Goal: Communication & Community: Participate in discussion

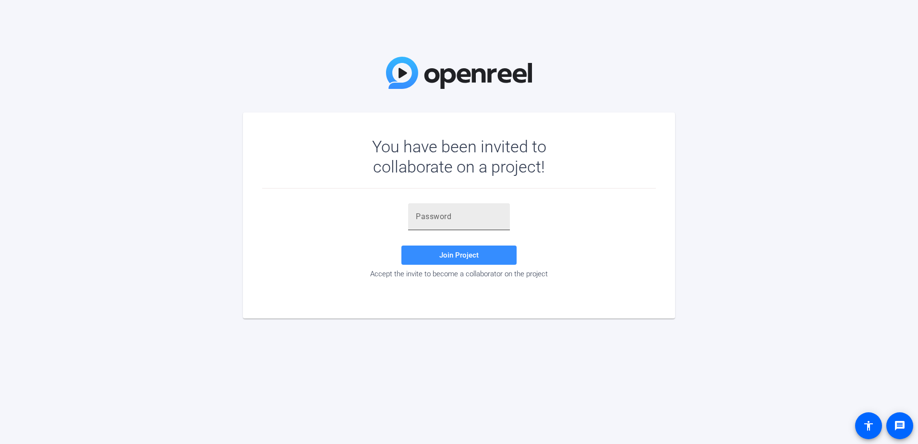
click at [449, 203] on div at bounding box center [459, 216] width 86 height 27
click at [452, 217] on input "text" at bounding box center [459, 217] width 86 height 12
paste input "mwJm;1"
type input "mwJm;1"
click at [466, 255] on span "Join Project" at bounding box center [458, 255] width 39 height 9
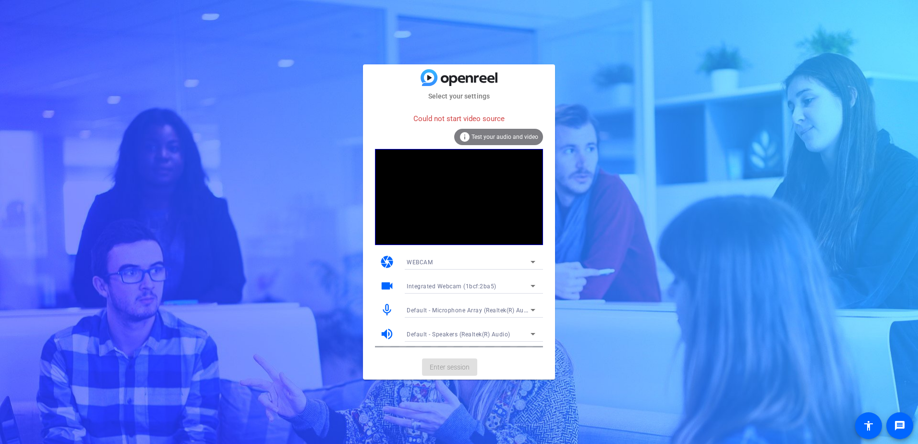
click at [500, 133] on div "info Test your audio and video" at bounding box center [498, 137] width 89 height 16
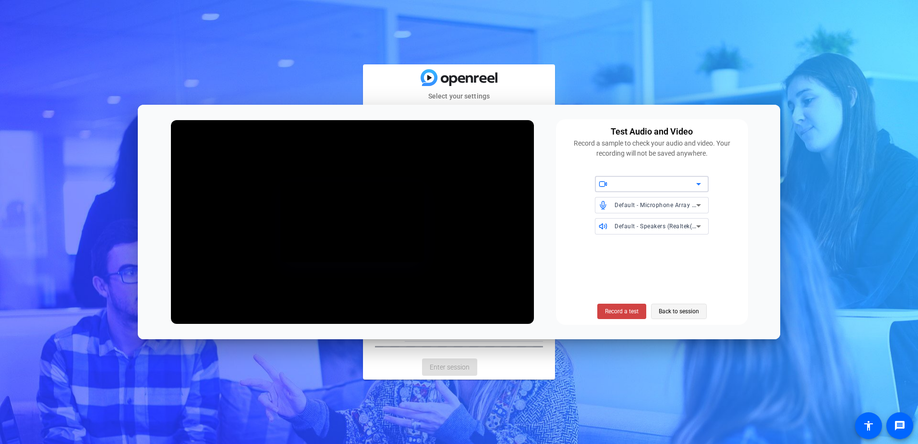
click at [681, 314] on span "Back to session" at bounding box center [679, 311] width 40 height 18
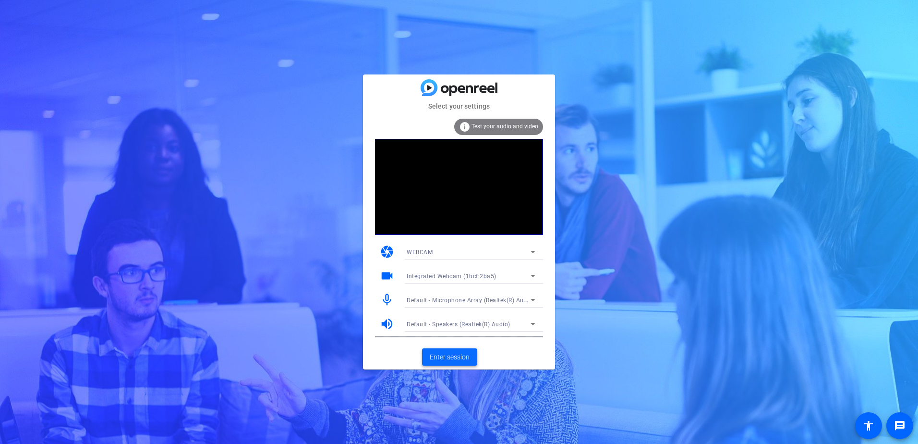
click at [441, 359] on span "Enter session" at bounding box center [450, 357] width 40 height 10
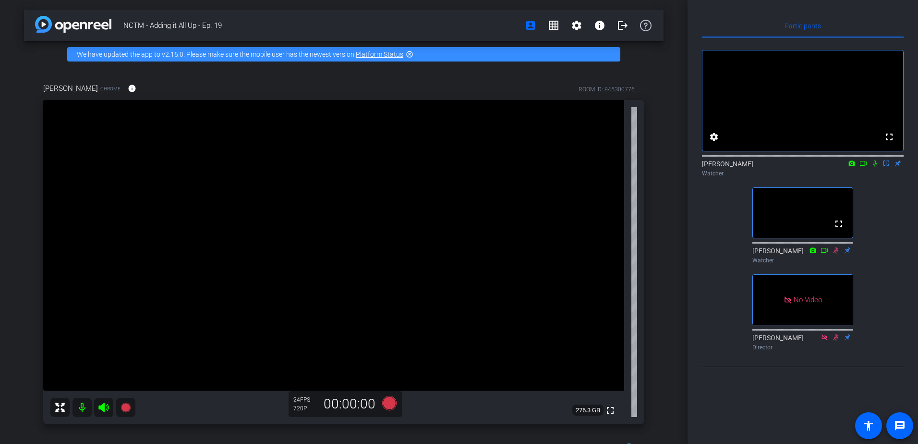
click at [875, 167] on icon at bounding box center [875, 163] width 8 height 7
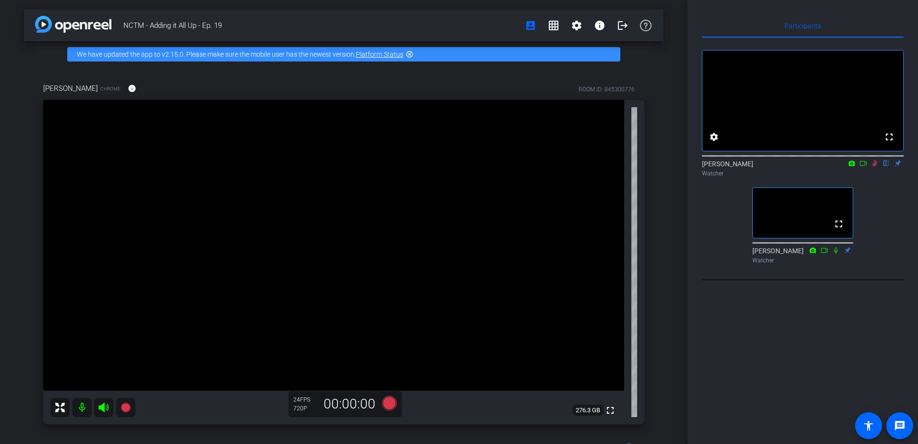
click at [874, 167] on icon at bounding box center [875, 163] width 8 height 7
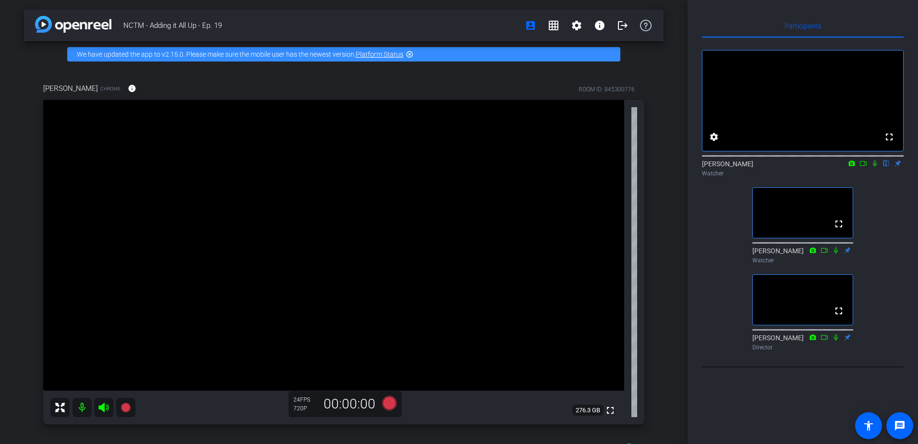
click at [875, 167] on icon at bounding box center [875, 163] width 4 height 6
click at [876, 167] on icon at bounding box center [875, 163] width 8 height 7
click at [878, 167] on icon at bounding box center [875, 163] width 8 height 7
click at [875, 167] on icon at bounding box center [875, 163] width 8 height 7
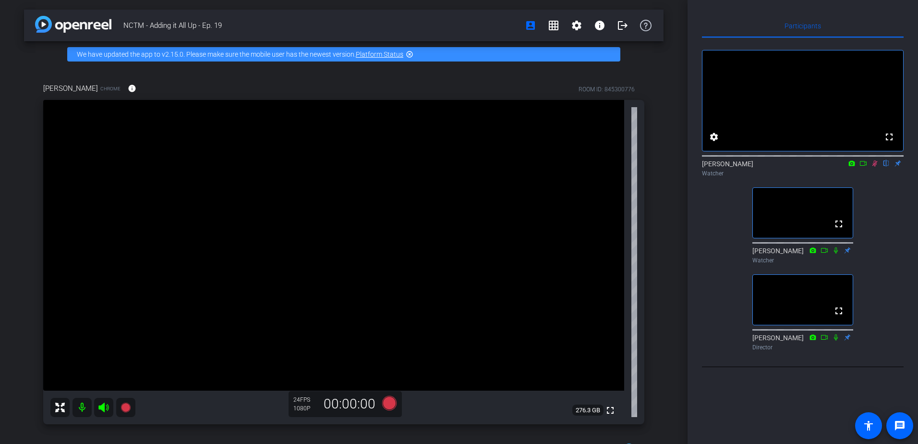
click at [875, 167] on icon at bounding box center [875, 163] width 8 height 7
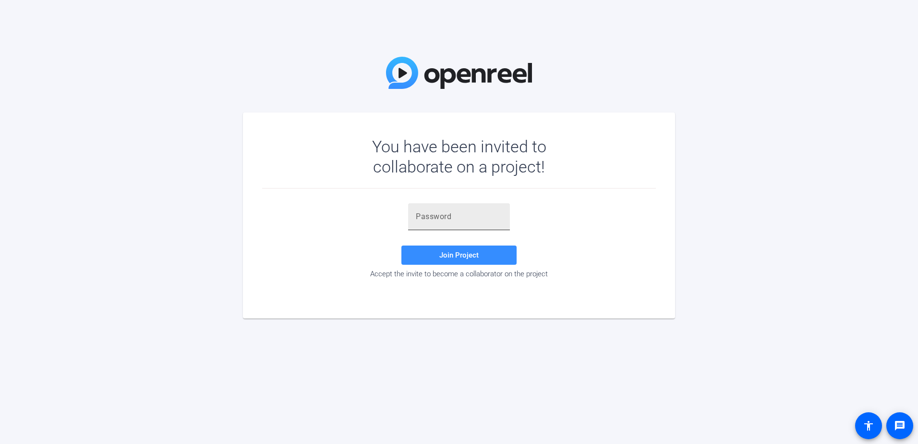
click at [433, 212] on input "text" at bounding box center [459, 217] width 86 height 12
paste input "mwJm;1"
type input "mwJm;1"
click at [451, 254] on span "Join Project" at bounding box center [458, 255] width 39 height 9
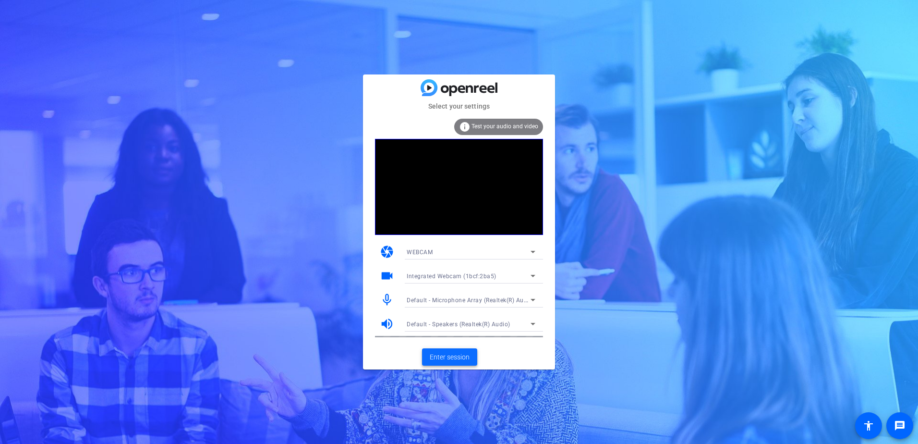
click at [445, 361] on span "Enter session" at bounding box center [450, 357] width 40 height 10
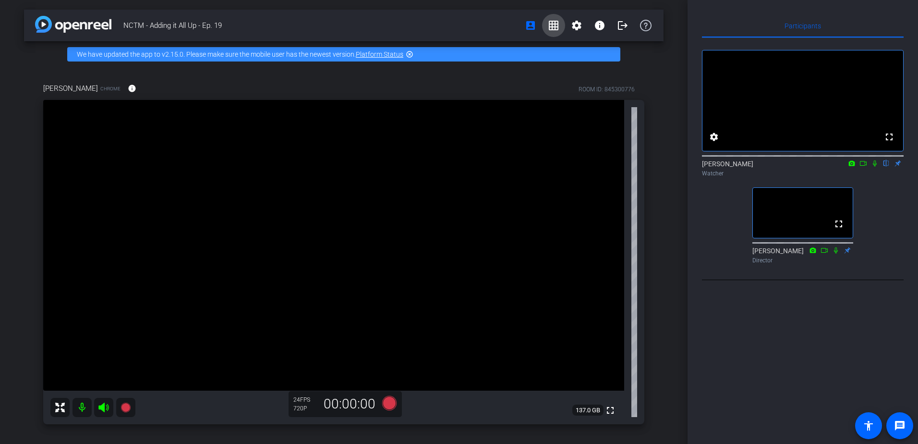
click at [552, 24] on mat-icon "grid_on" at bounding box center [554, 26] width 12 height 12
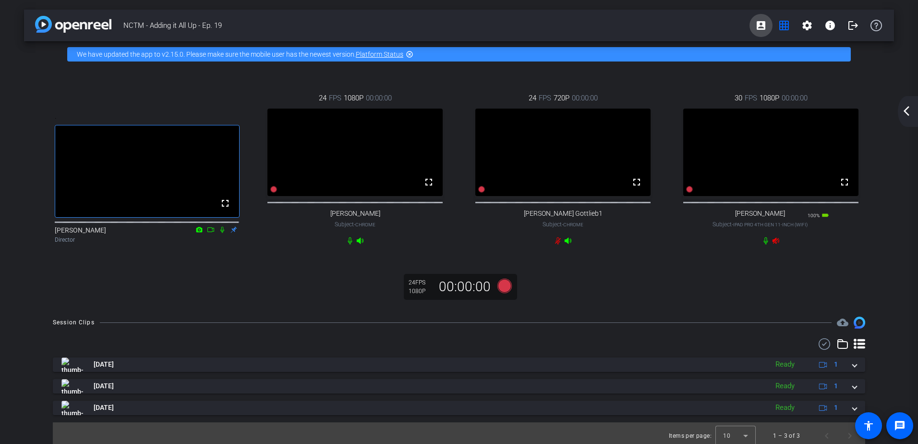
click at [755, 23] on mat-icon "account_box" at bounding box center [761, 26] width 12 height 12
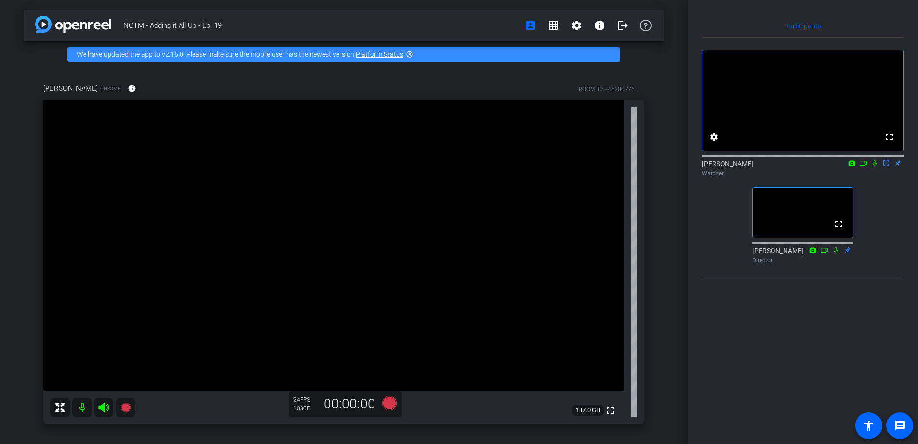
click at [876, 167] on icon at bounding box center [875, 163] width 8 height 7
click at [548, 26] on mat-icon "grid_on" at bounding box center [554, 26] width 12 height 12
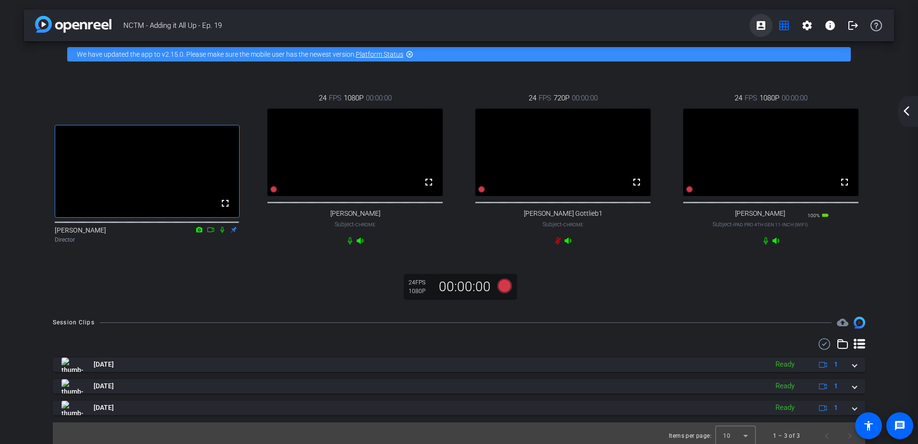
click at [750, 24] on span at bounding box center [761, 25] width 23 height 23
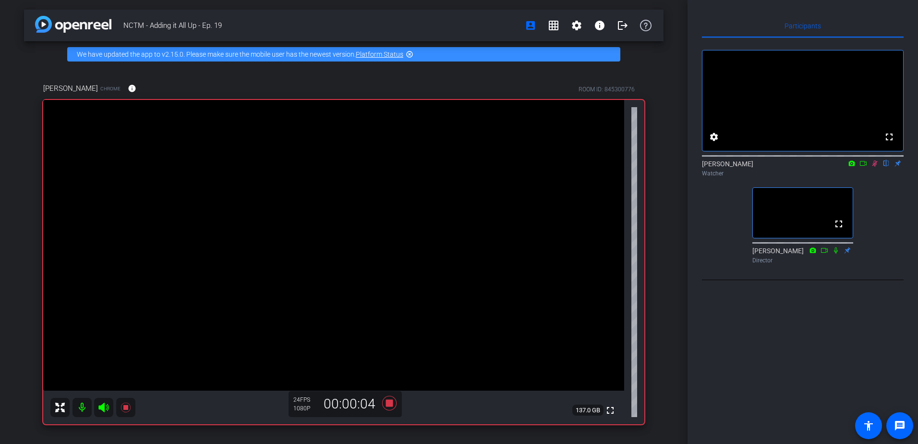
click at [865, 166] on icon at bounding box center [863, 163] width 7 height 5
click at [874, 167] on icon at bounding box center [875, 163] width 8 height 7
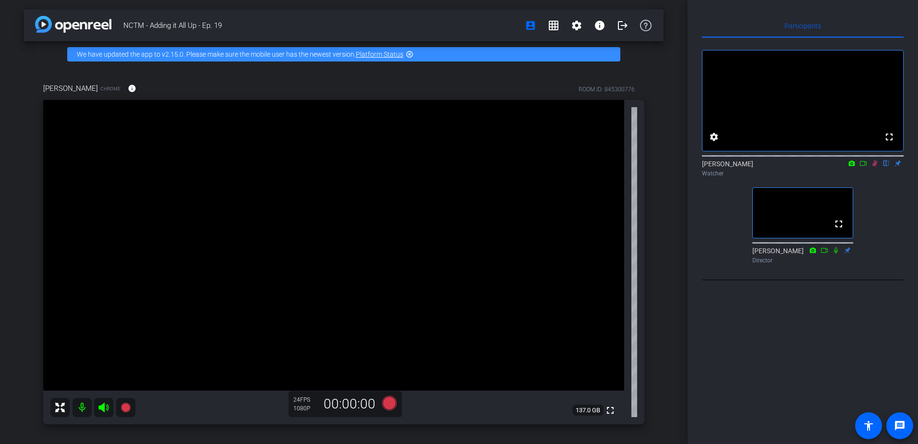
click at [874, 167] on icon at bounding box center [875, 163] width 8 height 7
click at [552, 22] on mat-icon "grid_on" at bounding box center [554, 26] width 12 height 12
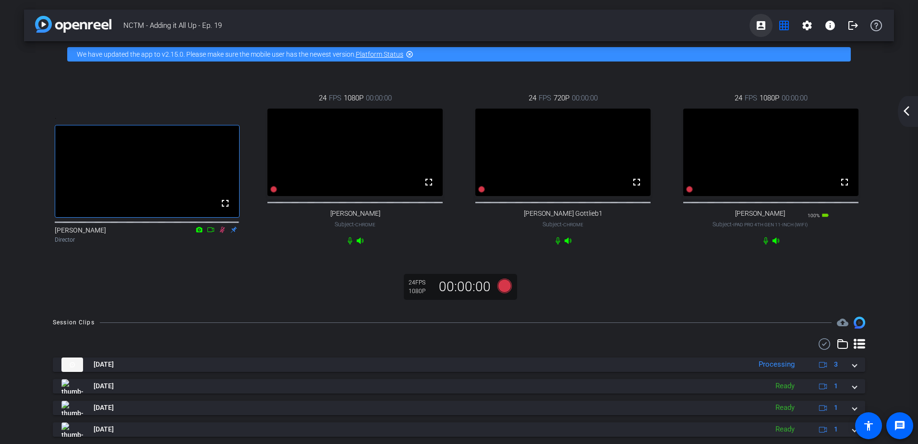
click at [758, 28] on mat-icon "account_box" at bounding box center [761, 26] width 12 height 12
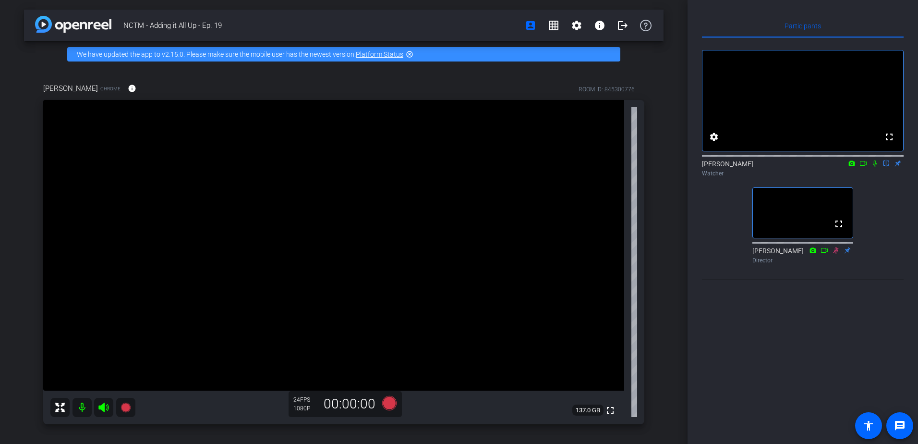
click at [874, 167] on icon at bounding box center [875, 163] width 8 height 7
click at [863, 166] on icon at bounding box center [863, 163] width 7 height 5
click at [549, 24] on mat-icon "grid_on" at bounding box center [554, 26] width 12 height 12
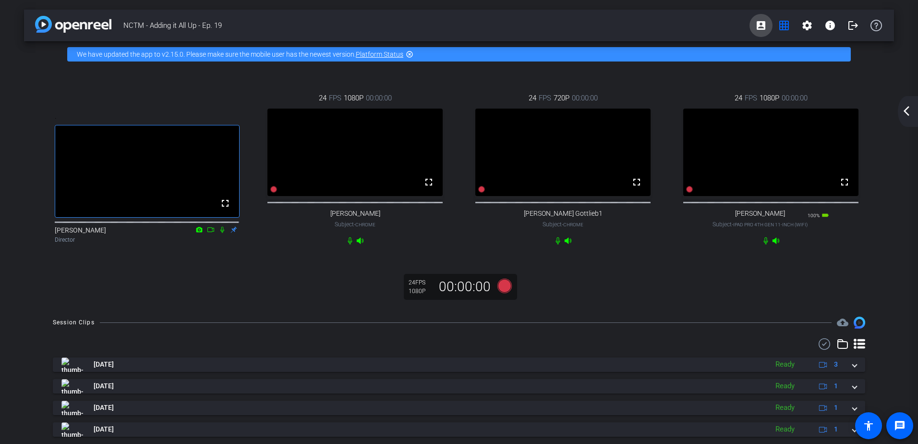
click at [757, 26] on mat-icon "account_box" at bounding box center [761, 26] width 12 height 12
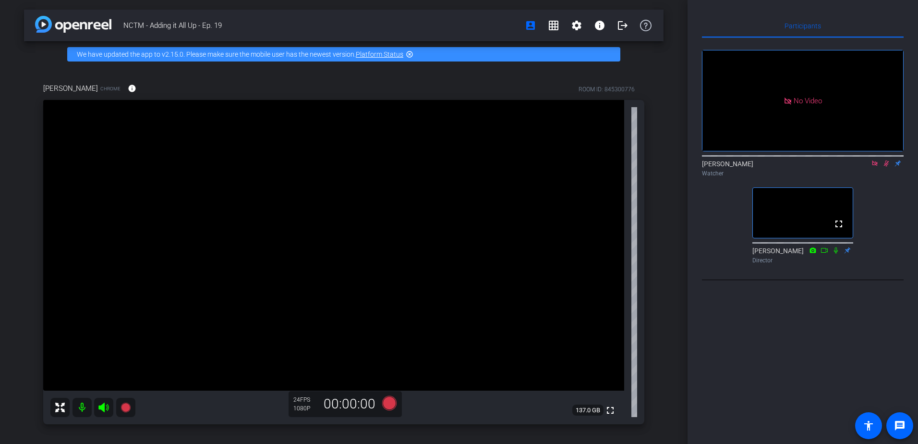
click at [548, 25] on mat-icon "grid_on" at bounding box center [554, 26] width 12 height 12
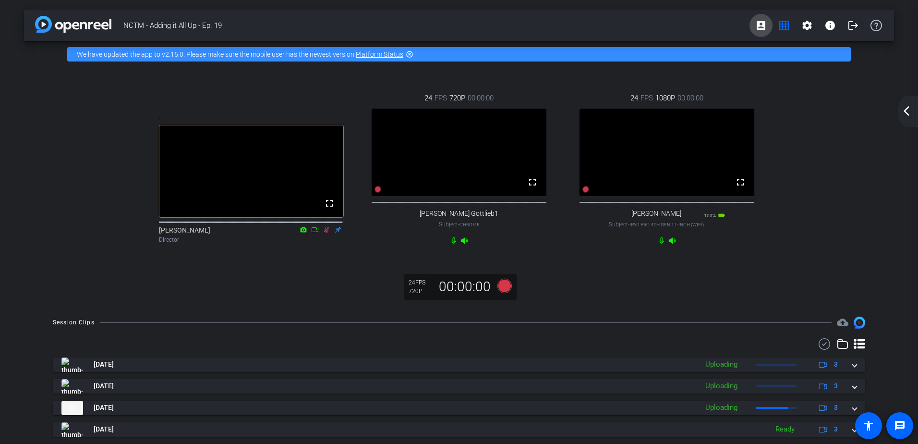
click at [755, 24] on mat-icon "account_box" at bounding box center [761, 26] width 12 height 12
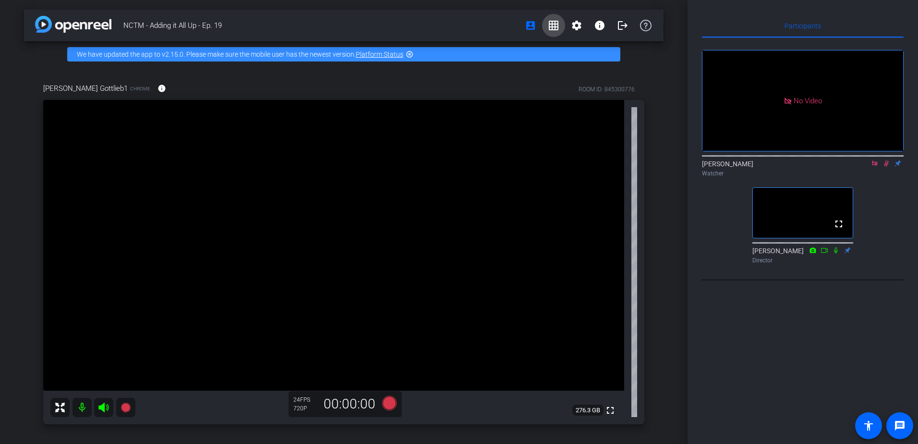
click at [548, 24] on mat-icon "grid_on" at bounding box center [554, 26] width 12 height 12
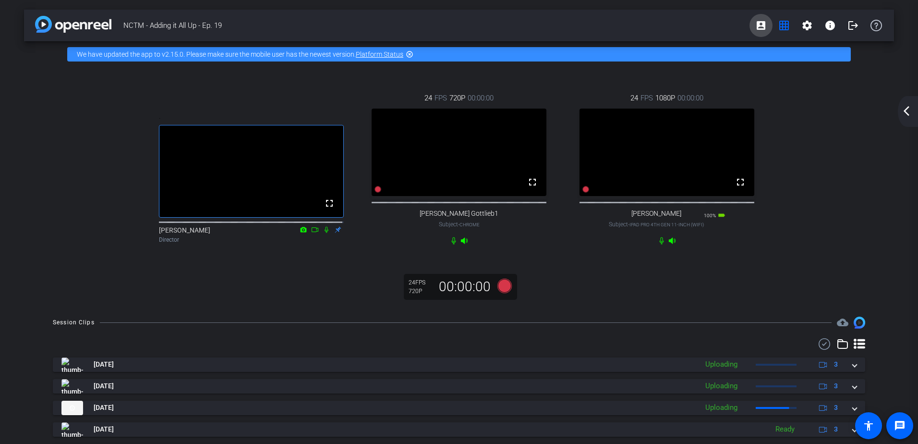
click at [756, 31] on span at bounding box center [761, 25] width 23 height 23
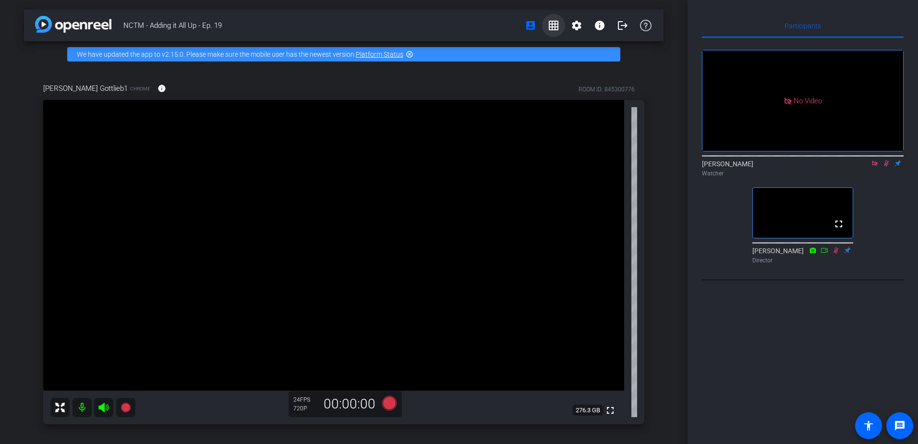
click at [553, 29] on mat-icon "grid_on" at bounding box center [554, 26] width 12 height 12
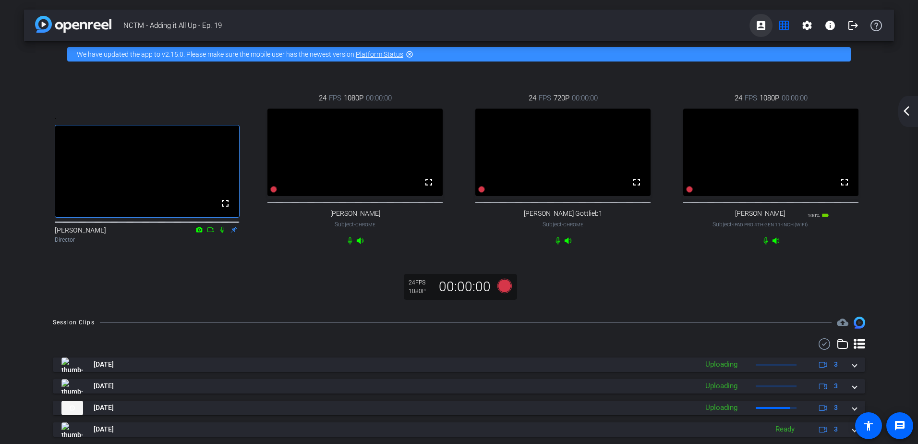
click at [759, 28] on mat-icon "account_box" at bounding box center [761, 26] width 12 height 12
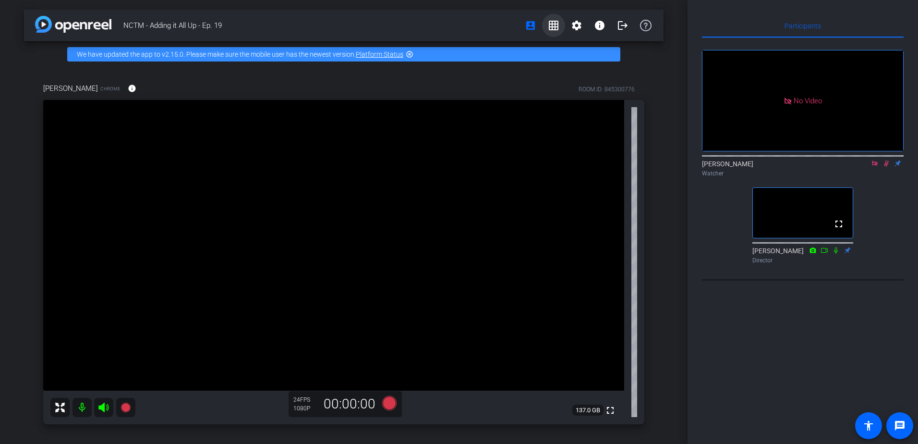
click at [550, 26] on mat-icon "grid_on" at bounding box center [554, 26] width 12 height 12
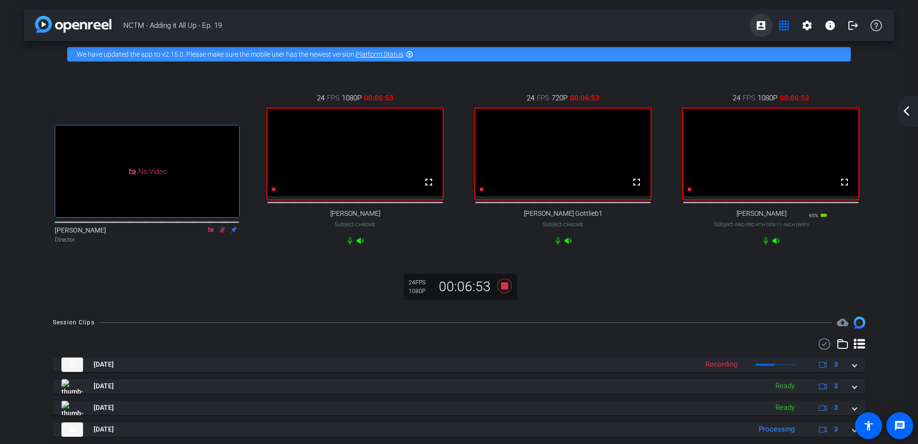
click at [755, 23] on mat-icon "account_box" at bounding box center [761, 26] width 12 height 12
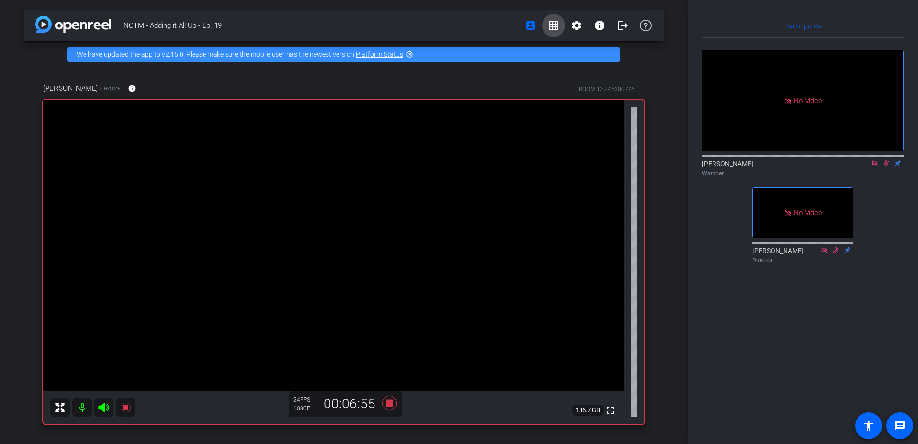
click at [548, 23] on mat-icon "grid_on" at bounding box center [554, 26] width 12 height 12
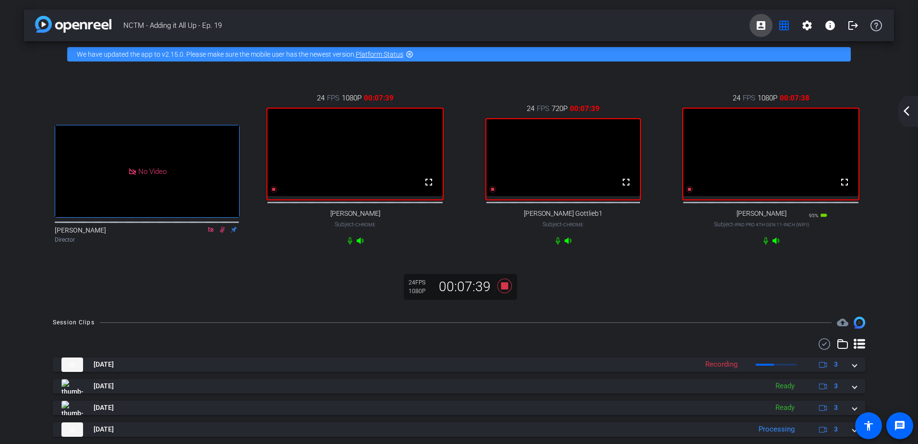
click at [750, 25] on span at bounding box center [761, 25] width 23 height 23
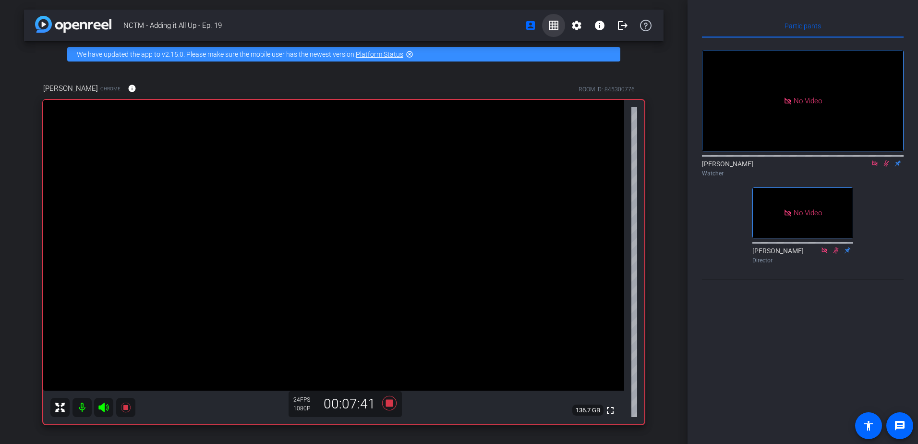
click at [552, 24] on mat-icon "grid_on" at bounding box center [554, 26] width 12 height 12
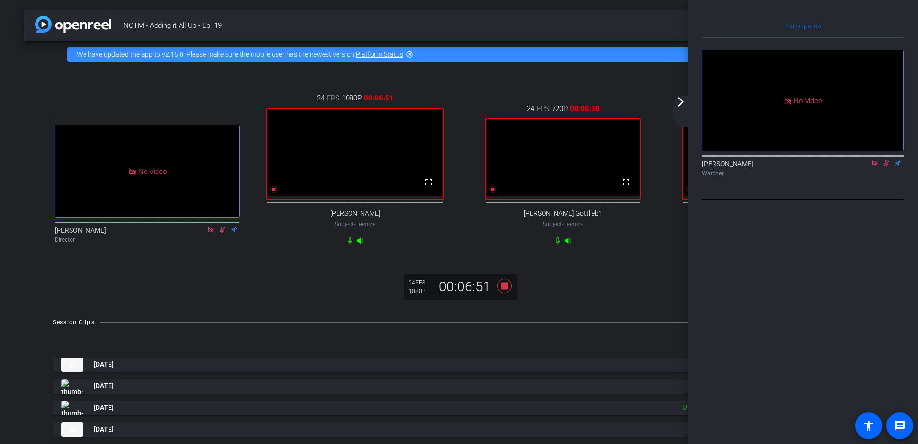
click at [874, 167] on icon at bounding box center [875, 163] width 8 height 7
click at [682, 107] on mat-icon "arrow_forward_ios" at bounding box center [681, 102] width 12 height 12
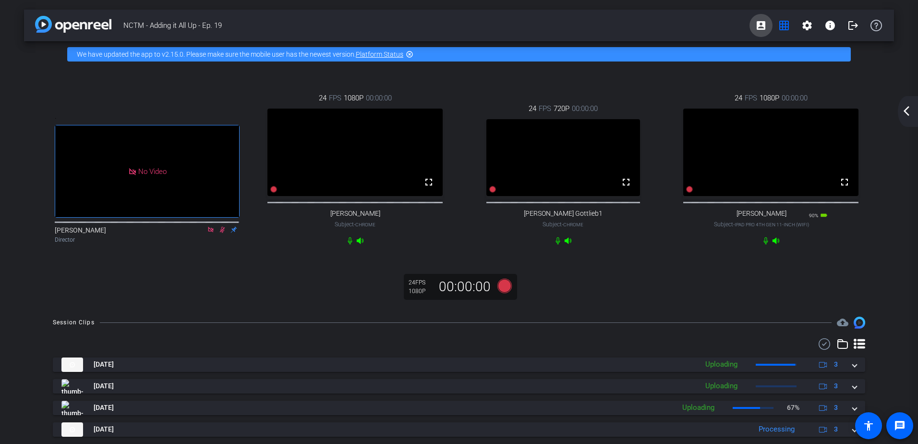
click at [755, 28] on mat-icon "account_box" at bounding box center [761, 26] width 12 height 12
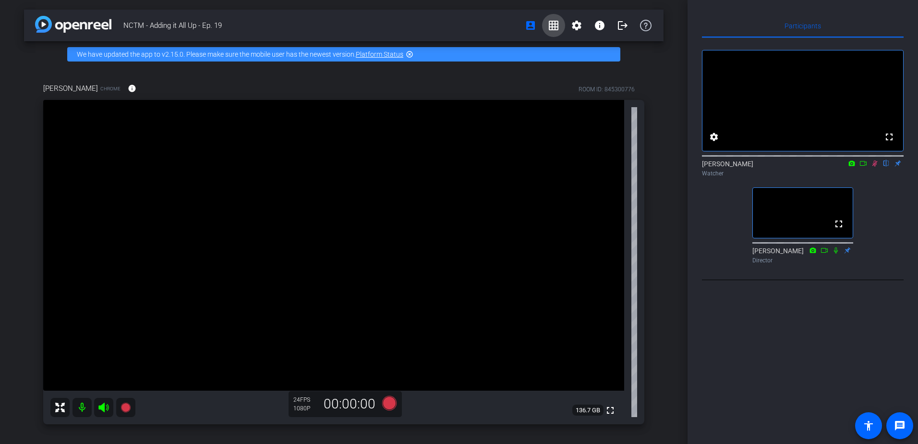
click at [547, 31] on span at bounding box center [553, 25] width 23 height 23
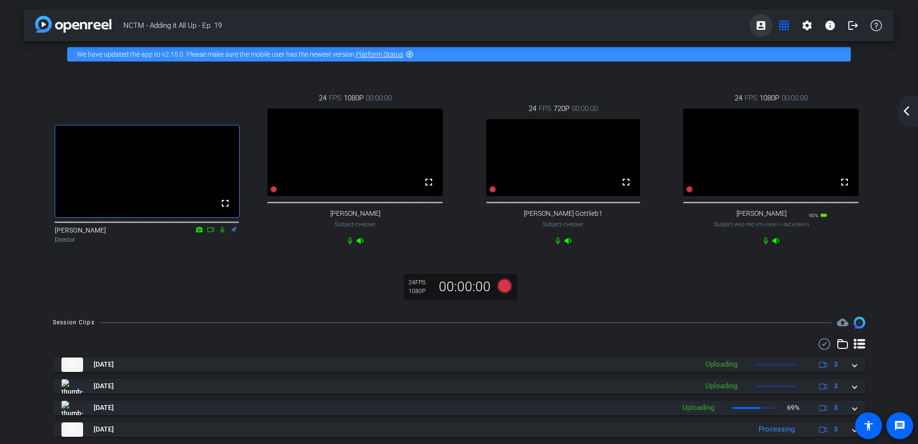
click at [755, 25] on mat-icon "account_box" at bounding box center [761, 26] width 12 height 12
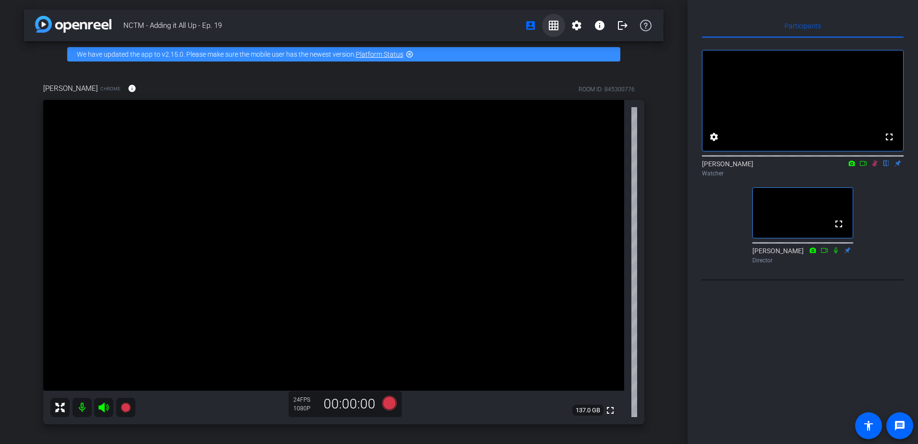
click at [548, 25] on mat-icon "grid_on" at bounding box center [554, 26] width 12 height 12
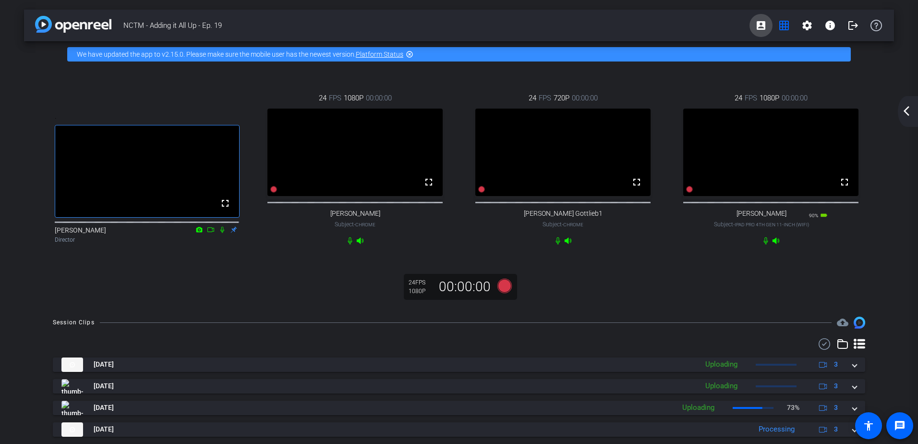
click at [755, 27] on mat-icon "account_box" at bounding box center [761, 26] width 12 height 12
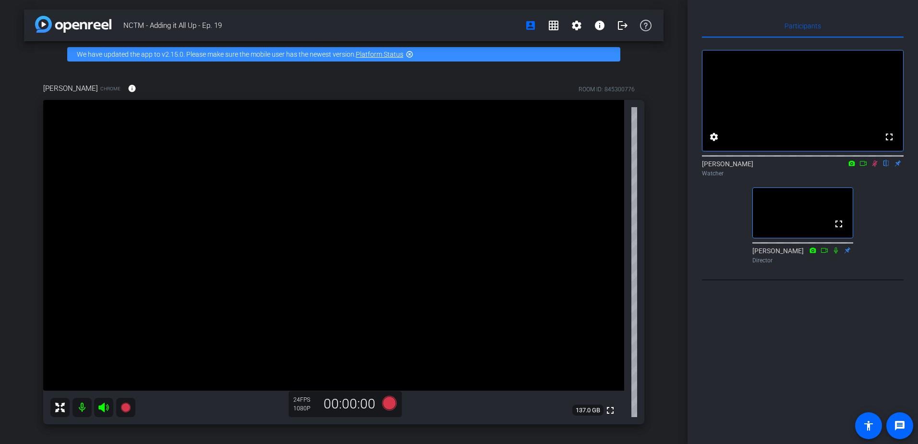
click at [875, 167] on icon at bounding box center [875, 163] width 8 height 7
click at [548, 29] on mat-icon "grid_on" at bounding box center [554, 26] width 12 height 12
